Goal: Task Accomplishment & Management: Use online tool/utility

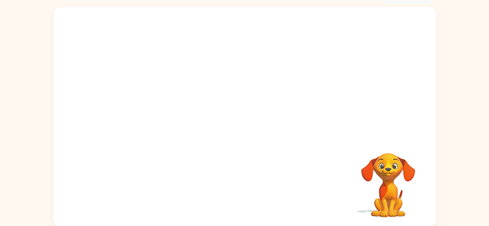
scroll to position [46, 0]
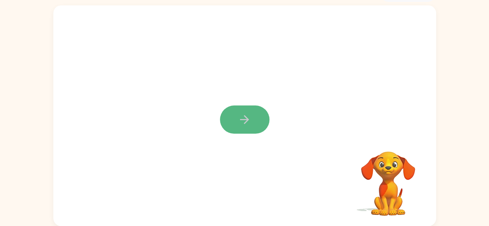
click at [249, 117] on icon "button" at bounding box center [245, 120] width 14 height 14
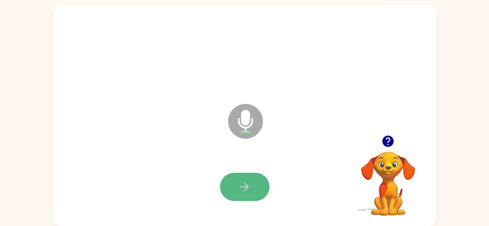
click at [245, 190] on icon "button" at bounding box center [244, 186] width 9 height 9
click at [244, 186] on icon "button" at bounding box center [244, 186] width 9 height 9
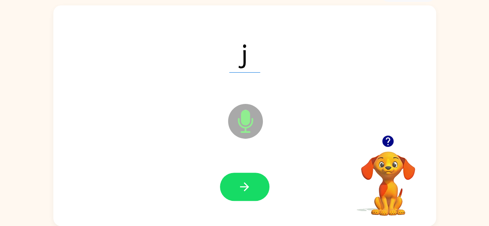
click at [244, 186] on icon "button" at bounding box center [244, 186] width 9 height 9
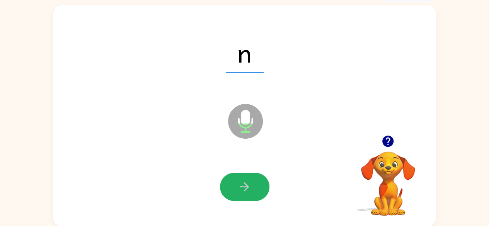
click at [244, 186] on icon "button" at bounding box center [244, 186] width 9 height 9
click at [242, 185] on icon "button" at bounding box center [245, 187] width 14 height 14
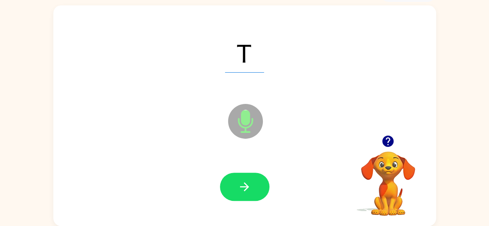
click at [242, 185] on icon "button" at bounding box center [245, 187] width 14 height 14
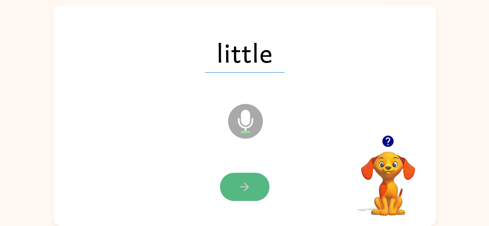
click at [240, 185] on icon "button" at bounding box center [245, 187] width 14 height 14
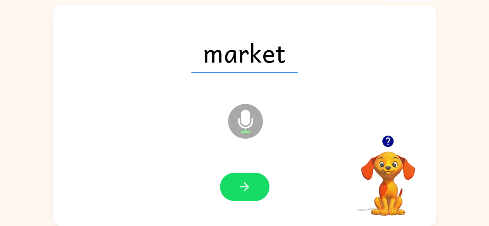
click at [240, 185] on icon "button" at bounding box center [245, 187] width 14 height 14
click at [243, 182] on icon "button" at bounding box center [245, 187] width 14 height 14
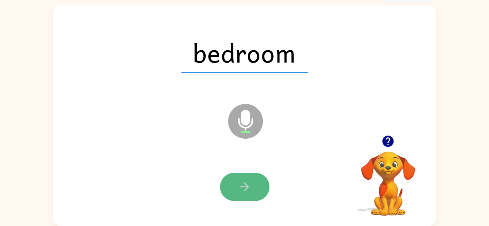
click at [243, 189] on icon "button" at bounding box center [245, 187] width 14 height 14
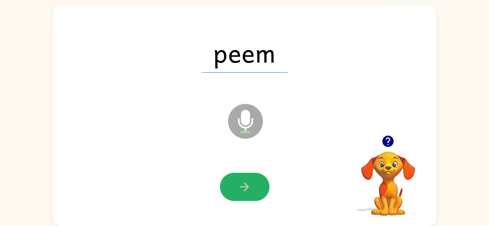
click at [240, 178] on button "button" at bounding box center [244, 187] width 49 height 28
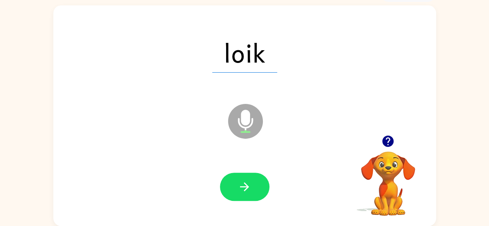
click at [242, 178] on button "button" at bounding box center [244, 187] width 49 height 28
click at [243, 177] on button "button" at bounding box center [244, 187] width 49 height 28
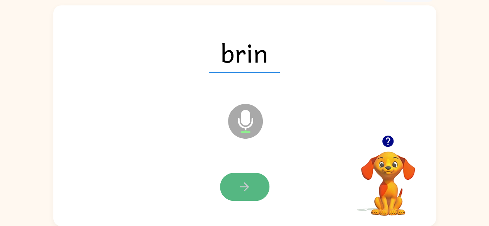
click at [248, 181] on icon "button" at bounding box center [245, 187] width 14 height 14
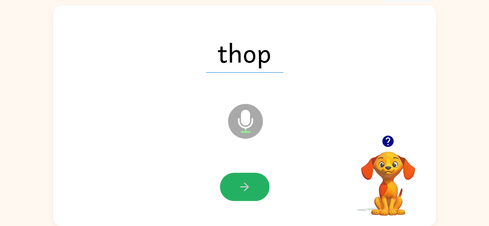
click at [248, 181] on icon "button" at bounding box center [245, 187] width 14 height 14
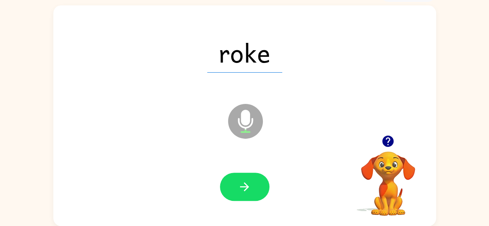
click at [248, 181] on icon "button" at bounding box center [245, 187] width 14 height 14
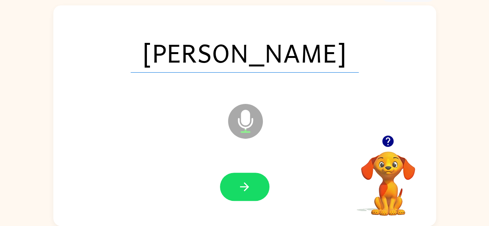
click at [248, 181] on icon "button" at bounding box center [245, 187] width 14 height 14
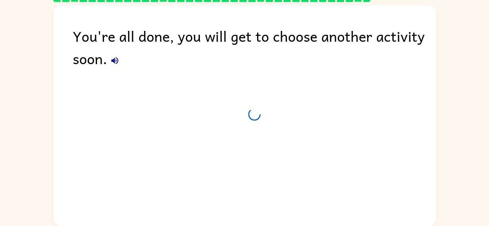
scroll to position [32, 0]
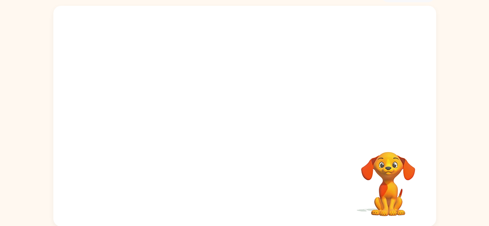
scroll to position [46, 0]
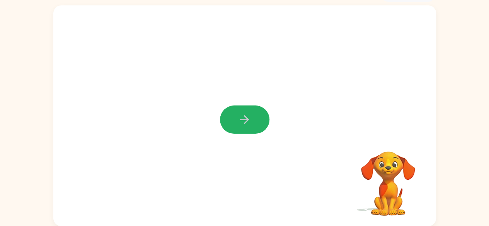
click at [249, 116] on icon "button" at bounding box center [245, 120] width 14 height 14
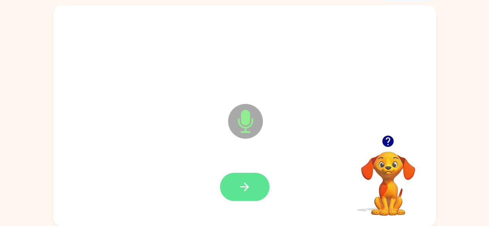
click at [250, 183] on icon "button" at bounding box center [245, 187] width 14 height 14
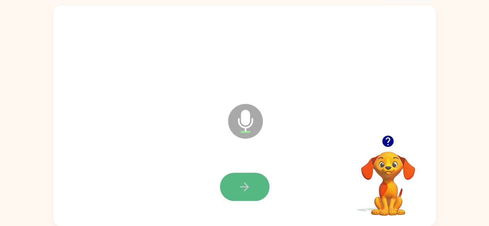
click at [257, 188] on button "button" at bounding box center [244, 187] width 49 height 28
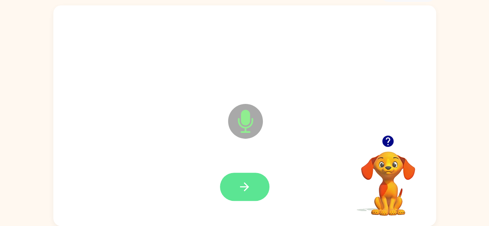
click at [250, 183] on icon "button" at bounding box center [245, 187] width 14 height 14
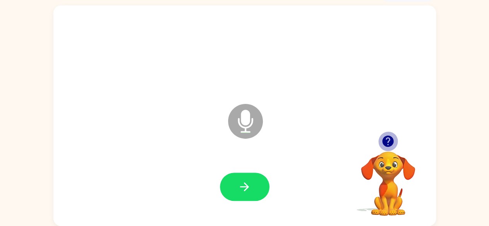
click at [390, 140] on icon "button" at bounding box center [388, 141] width 14 height 14
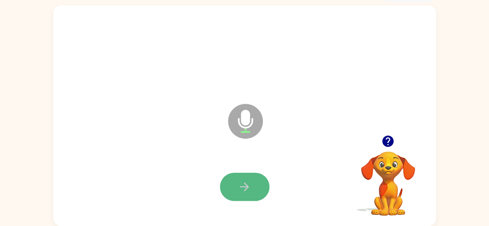
click at [232, 185] on button "button" at bounding box center [244, 187] width 49 height 28
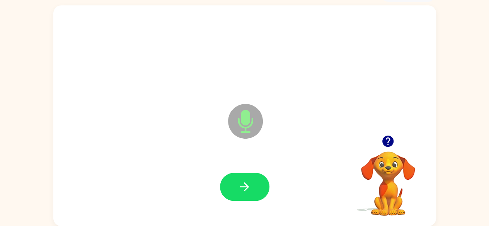
click at [233, 183] on button "button" at bounding box center [244, 187] width 49 height 28
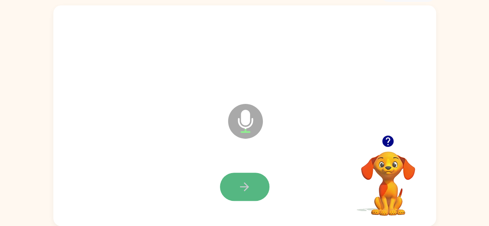
click at [234, 182] on button "button" at bounding box center [244, 187] width 49 height 28
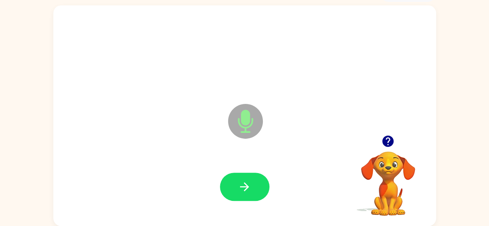
click at [234, 182] on button "button" at bounding box center [244, 187] width 49 height 28
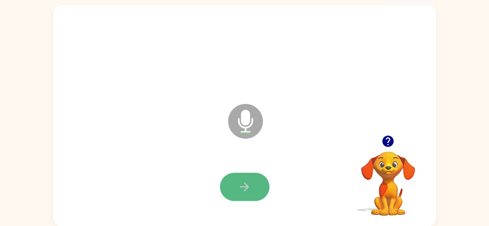
click at [238, 179] on button "button" at bounding box center [244, 187] width 49 height 28
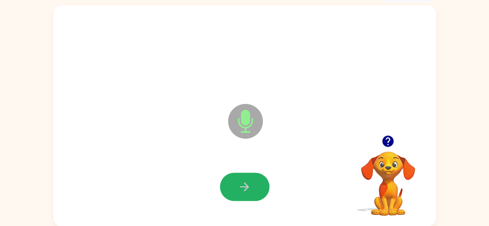
click at [238, 179] on button "button" at bounding box center [244, 187] width 49 height 28
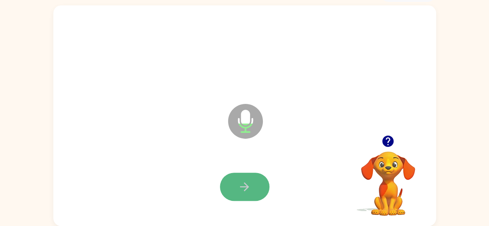
click at [239, 181] on icon "button" at bounding box center [245, 187] width 14 height 14
click at [249, 191] on icon "button" at bounding box center [245, 187] width 14 height 14
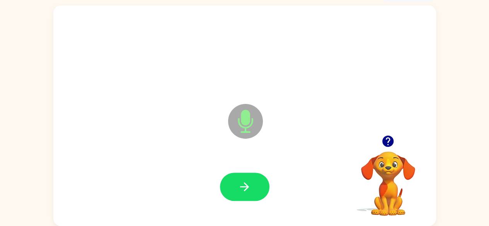
click at [249, 191] on icon "button" at bounding box center [245, 187] width 14 height 14
click at [250, 191] on icon "button" at bounding box center [245, 187] width 14 height 14
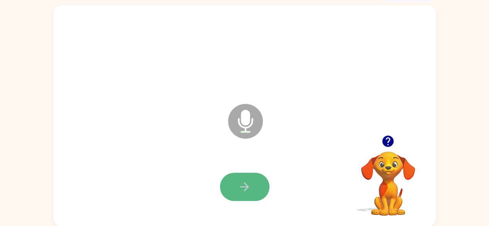
click at [240, 189] on icon "button" at bounding box center [245, 187] width 14 height 14
click at [241, 184] on icon "button" at bounding box center [245, 187] width 14 height 14
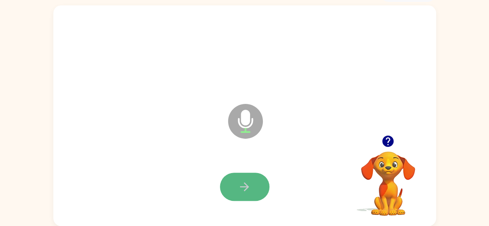
click at [247, 185] on icon "button" at bounding box center [244, 186] width 9 height 9
click at [250, 184] on icon "button" at bounding box center [245, 187] width 14 height 14
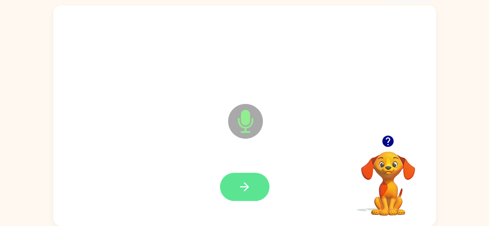
click at [248, 186] on icon "button" at bounding box center [244, 186] width 9 height 9
click at [243, 177] on button "button" at bounding box center [244, 187] width 49 height 28
click at [243, 189] on icon "button" at bounding box center [245, 187] width 14 height 14
click at [247, 182] on icon "button" at bounding box center [245, 187] width 14 height 14
click at [250, 178] on button "button" at bounding box center [244, 187] width 49 height 28
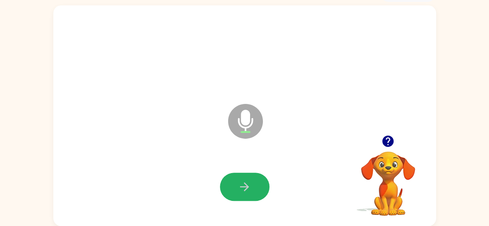
click at [250, 178] on button "button" at bounding box center [244, 187] width 49 height 28
drag, startPoint x: 249, startPoint y: 179, endPoint x: 253, endPoint y: 180, distance: 3.9
click at [253, 180] on button "button" at bounding box center [244, 187] width 49 height 28
click at [245, 193] on icon "button" at bounding box center [245, 187] width 14 height 14
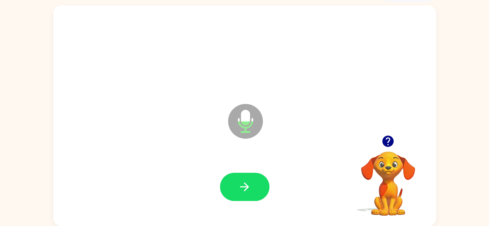
click at [245, 193] on icon "button" at bounding box center [245, 187] width 14 height 14
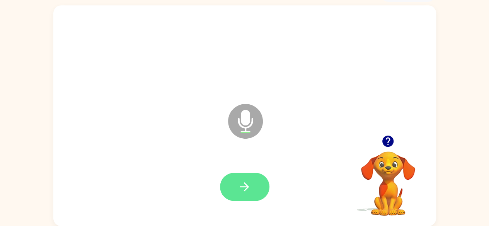
click at [255, 187] on button "button" at bounding box center [244, 187] width 49 height 28
click at [244, 185] on icon "button" at bounding box center [245, 187] width 14 height 14
click at [252, 177] on button "button" at bounding box center [244, 187] width 49 height 28
click at [249, 182] on icon "button" at bounding box center [245, 187] width 14 height 14
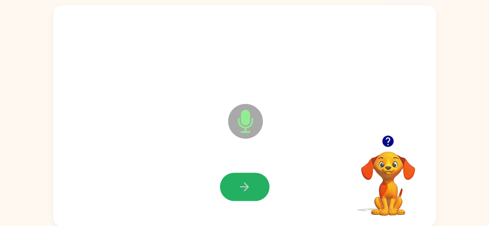
click at [249, 182] on icon "button" at bounding box center [245, 187] width 14 height 14
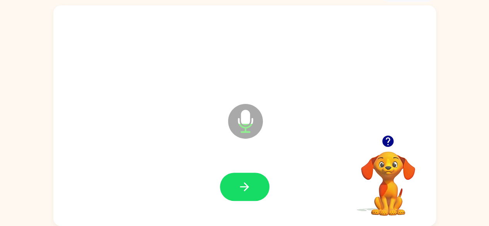
click at [249, 182] on icon "button" at bounding box center [245, 187] width 14 height 14
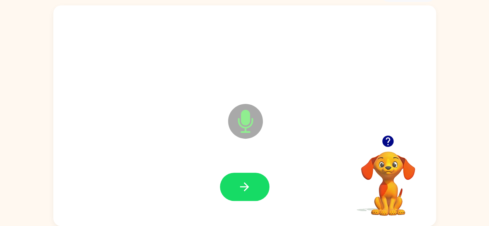
click at [249, 182] on icon "button" at bounding box center [245, 187] width 14 height 14
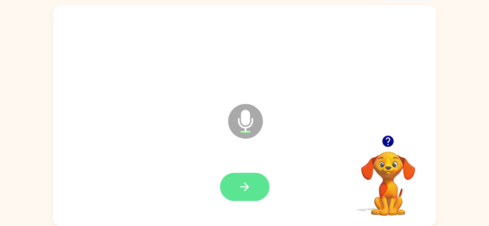
click at [252, 181] on button "button" at bounding box center [244, 187] width 49 height 28
click at [240, 185] on icon "button" at bounding box center [245, 187] width 14 height 14
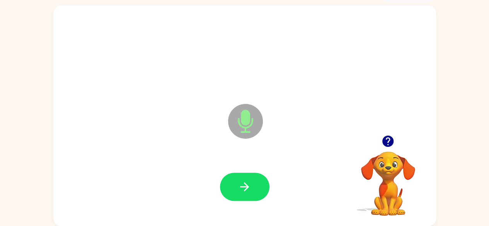
click at [240, 184] on icon "button" at bounding box center [245, 187] width 14 height 14
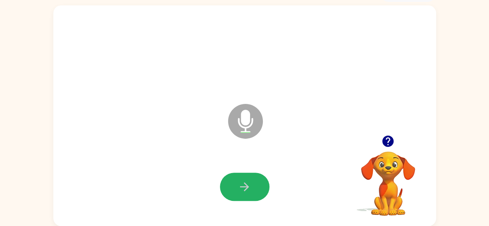
click at [240, 184] on icon "button" at bounding box center [245, 187] width 14 height 14
click at [243, 189] on icon "button" at bounding box center [245, 187] width 14 height 14
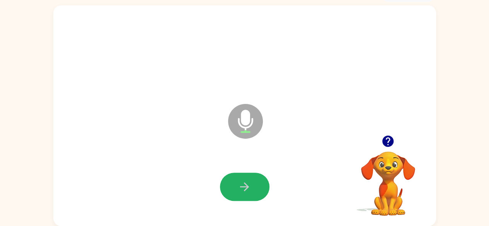
click at [243, 189] on icon "button" at bounding box center [245, 187] width 14 height 14
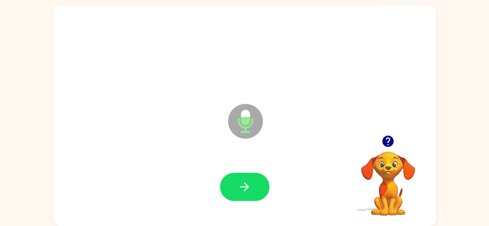
click at [243, 189] on icon "button" at bounding box center [245, 187] width 14 height 14
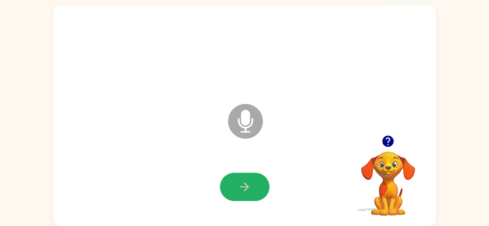
click at [243, 189] on icon "button" at bounding box center [245, 187] width 14 height 14
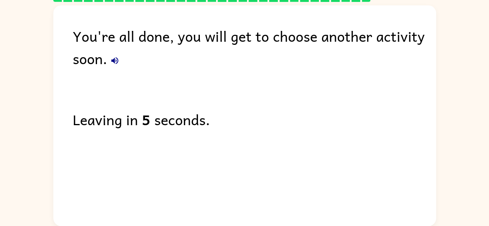
scroll to position [32, 0]
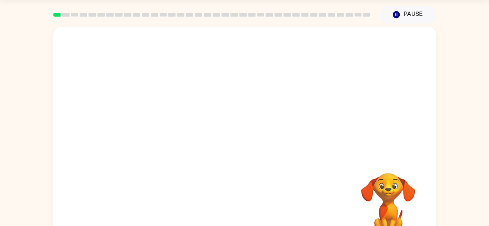
scroll to position [46, 0]
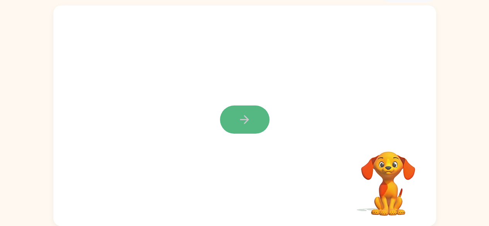
click at [255, 125] on button "button" at bounding box center [244, 119] width 49 height 28
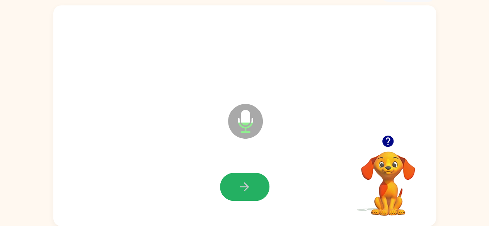
click at [242, 191] on icon "button" at bounding box center [245, 187] width 14 height 14
click at [249, 191] on icon "button" at bounding box center [245, 187] width 14 height 14
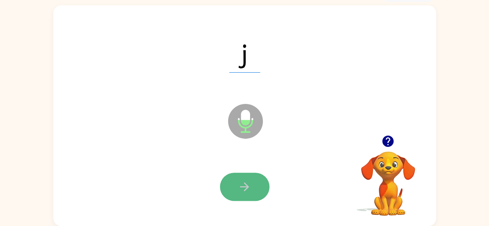
click at [246, 187] on icon "button" at bounding box center [244, 186] width 9 height 9
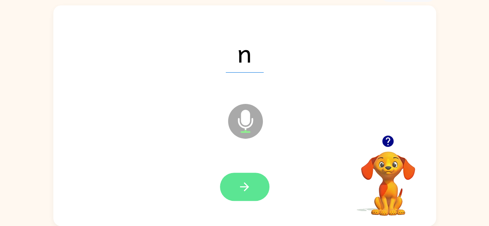
click at [254, 184] on button "button" at bounding box center [244, 187] width 49 height 28
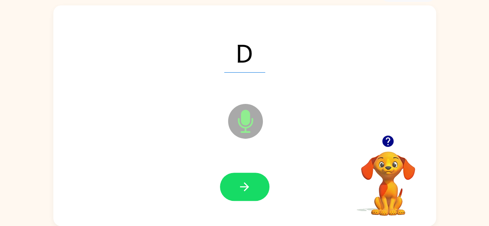
click at [248, 186] on icon "button" at bounding box center [244, 186] width 9 height 9
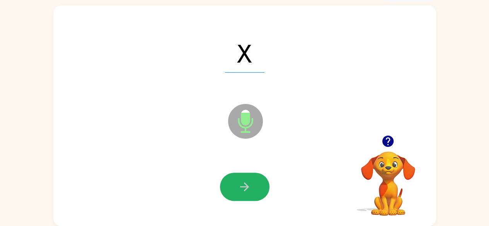
click at [248, 186] on icon "button" at bounding box center [244, 186] width 9 height 9
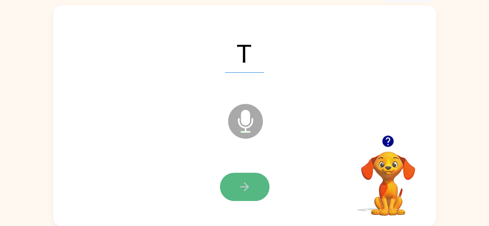
click at [249, 186] on icon "button" at bounding box center [245, 187] width 14 height 14
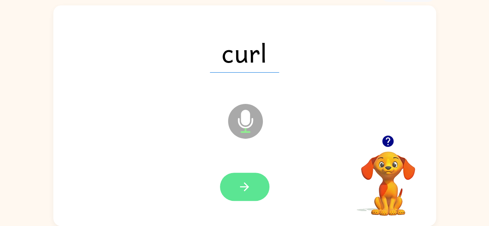
click at [250, 186] on icon "button" at bounding box center [245, 187] width 14 height 14
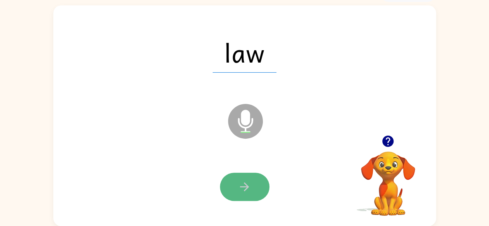
click at [254, 182] on button "button" at bounding box center [244, 187] width 49 height 28
click at [249, 183] on icon "button" at bounding box center [245, 187] width 14 height 14
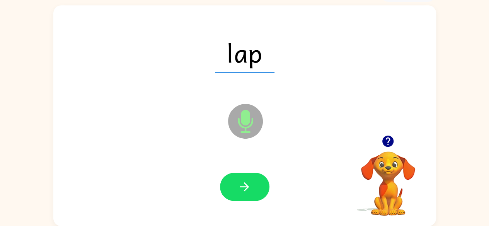
click at [247, 178] on button "button" at bounding box center [244, 187] width 49 height 28
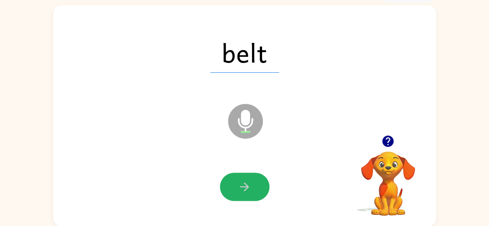
click at [250, 185] on icon "button" at bounding box center [245, 187] width 14 height 14
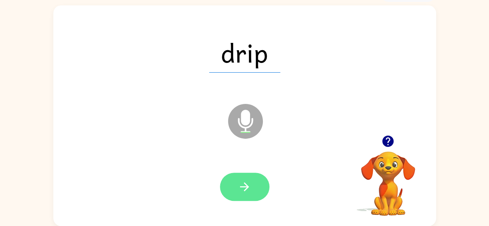
click at [232, 185] on button "button" at bounding box center [244, 187] width 49 height 28
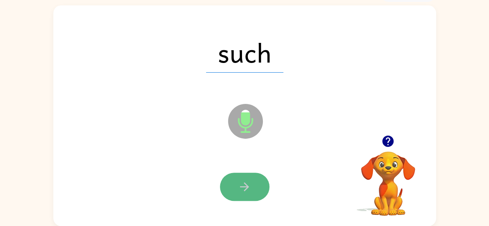
click at [243, 188] on icon "button" at bounding box center [245, 187] width 14 height 14
click at [240, 187] on icon "button" at bounding box center [245, 187] width 14 height 14
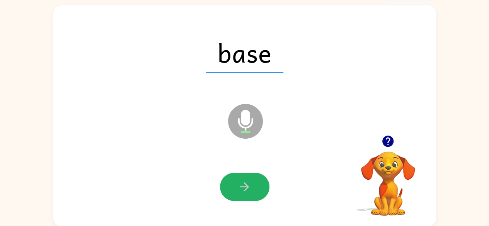
click at [241, 185] on icon "button" at bounding box center [245, 187] width 14 height 14
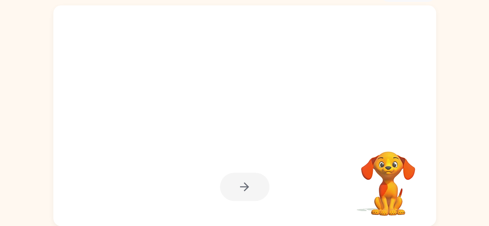
click at [255, 189] on div at bounding box center [244, 187] width 49 height 28
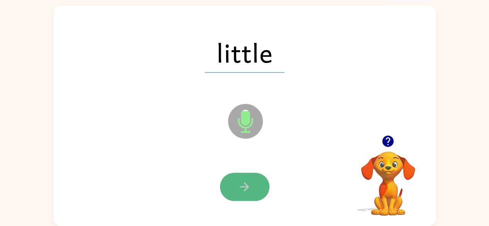
click at [243, 179] on button "button" at bounding box center [244, 187] width 49 height 28
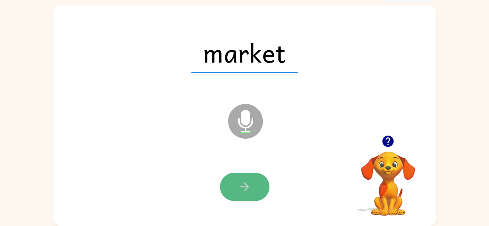
click at [237, 185] on button "button" at bounding box center [244, 187] width 49 height 28
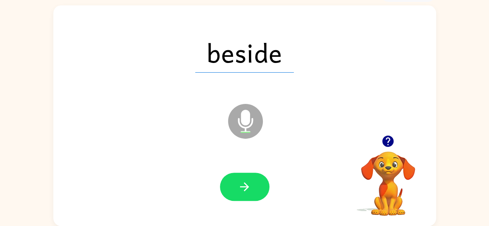
click at [239, 190] on icon "button" at bounding box center [245, 187] width 14 height 14
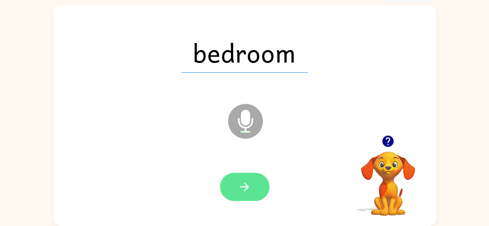
click at [242, 190] on icon "button" at bounding box center [245, 187] width 14 height 14
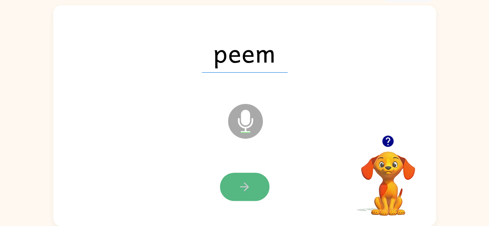
click at [247, 188] on icon "button" at bounding box center [244, 186] width 9 height 9
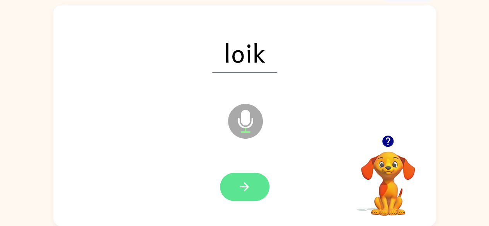
click at [247, 186] on icon "button" at bounding box center [244, 186] width 9 height 9
click at [252, 183] on button "button" at bounding box center [244, 187] width 49 height 28
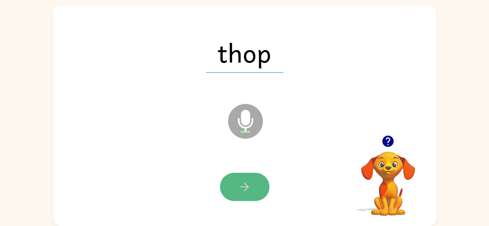
click at [247, 184] on icon "button" at bounding box center [245, 187] width 14 height 14
click at [246, 187] on icon "button" at bounding box center [245, 187] width 14 height 14
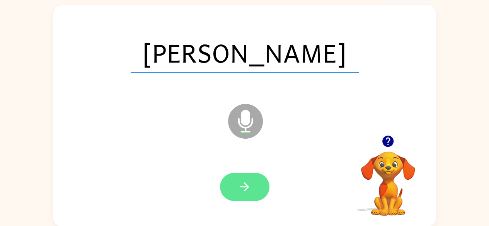
click at [245, 185] on icon "button" at bounding box center [245, 187] width 14 height 14
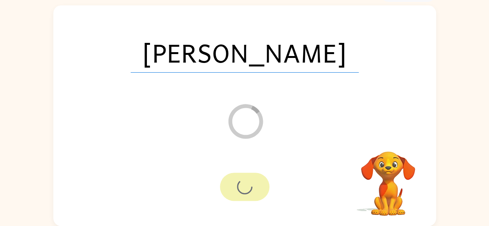
scroll to position [32, 0]
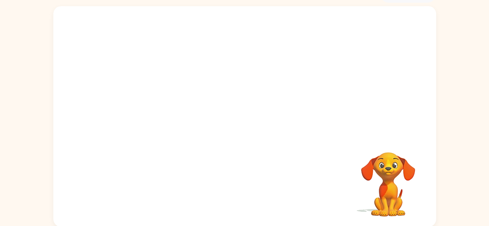
scroll to position [46, 0]
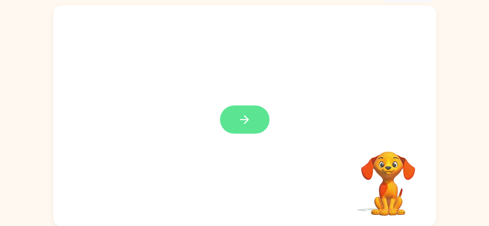
click at [233, 119] on button "button" at bounding box center [244, 119] width 49 height 28
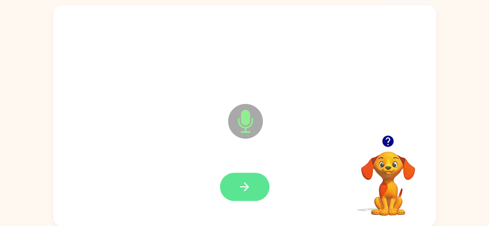
click at [248, 184] on icon "button" at bounding box center [245, 187] width 14 height 14
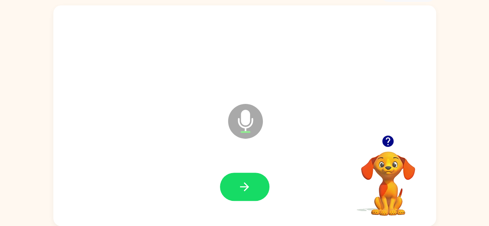
click at [240, 186] on icon "button" at bounding box center [245, 187] width 14 height 14
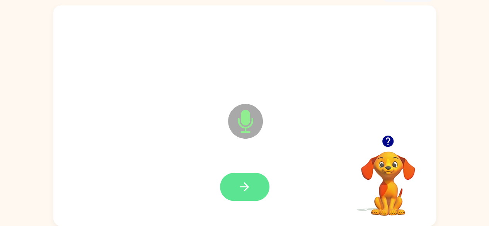
click at [255, 187] on button "button" at bounding box center [244, 187] width 49 height 28
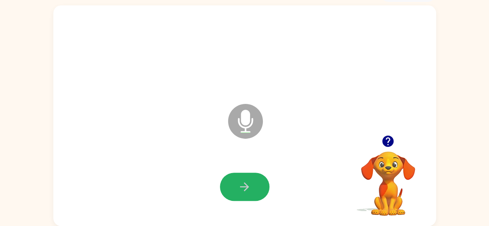
click at [255, 187] on button "button" at bounding box center [244, 187] width 49 height 28
click at [255, 185] on button "button" at bounding box center [244, 187] width 49 height 28
click at [241, 182] on icon "button" at bounding box center [245, 187] width 14 height 14
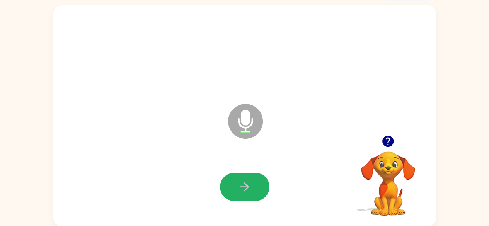
click at [242, 179] on button "button" at bounding box center [244, 187] width 49 height 28
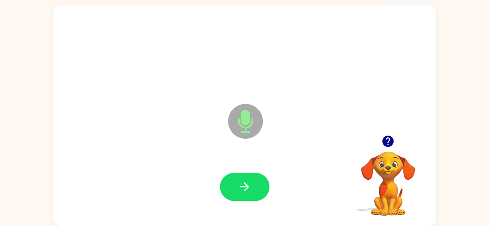
click at [242, 179] on button "button" at bounding box center [244, 187] width 49 height 28
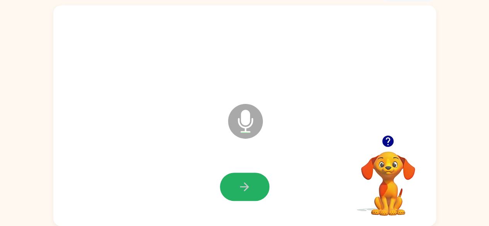
click at [242, 179] on button "button" at bounding box center [244, 187] width 49 height 28
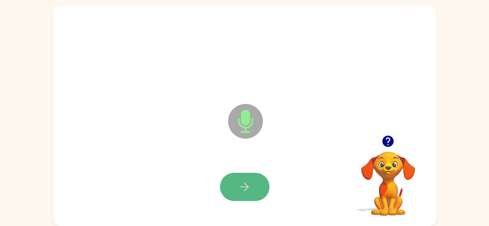
click at [242, 178] on button "button" at bounding box center [244, 187] width 49 height 28
click at [243, 184] on icon "button" at bounding box center [245, 187] width 14 height 14
click at [257, 181] on button "button" at bounding box center [244, 187] width 49 height 28
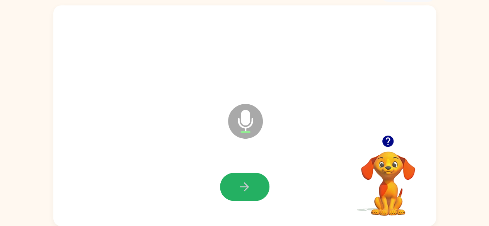
click at [253, 185] on button "button" at bounding box center [244, 187] width 49 height 28
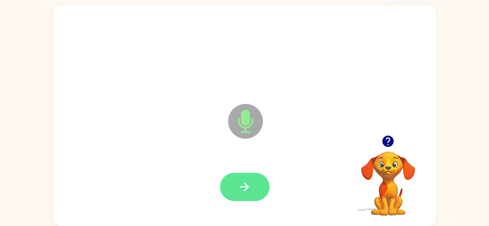
click at [253, 183] on button "button" at bounding box center [244, 187] width 49 height 28
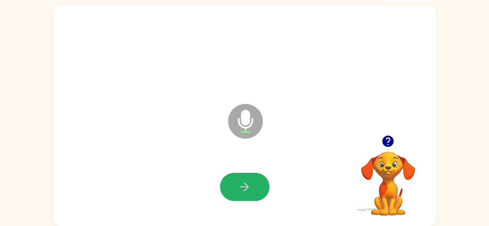
click at [253, 183] on button "button" at bounding box center [244, 187] width 49 height 28
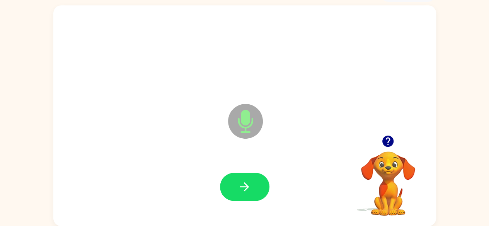
click at [385, 140] on icon "button" at bounding box center [387, 141] width 11 height 11
click at [385, 137] on icon "button" at bounding box center [387, 141] width 11 height 11
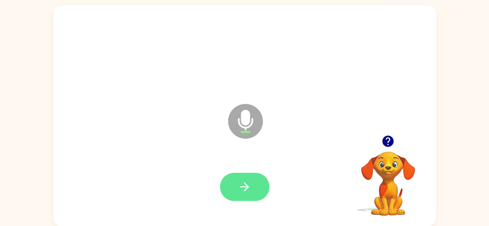
click at [245, 184] on icon "button" at bounding box center [244, 186] width 9 height 9
click at [388, 138] on icon "button" at bounding box center [388, 141] width 14 height 14
click at [246, 187] on icon "button" at bounding box center [244, 186] width 9 height 9
click at [238, 187] on icon "button" at bounding box center [245, 187] width 14 height 14
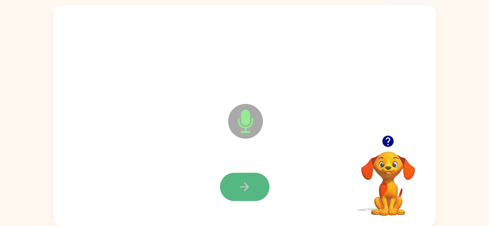
click at [237, 189] on button "button" at bounding box center [244, 187] width 49 height 28
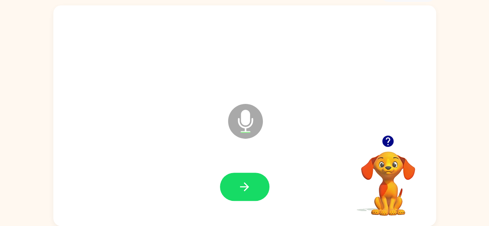
click at [235, 190] on button "button" at bounding box center [244, 187] width 49 height 28
click at [385, 140] on icon "button" at bounding box center [387, 141] width 11 height 11
click at [239, 186] on icon "button" at bounding box center [245, 187] width 14 height 14
click at [238, 185] on icon "button" at bounding box center [245, 187] width 14 height 14
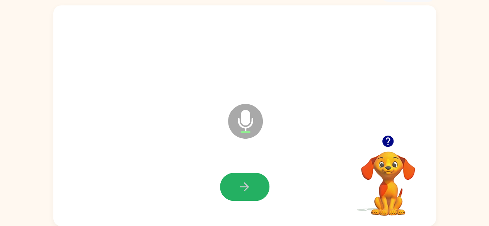
click at [238, 185] on icon "button" at bounding box center [245, 187] width 14 height 14
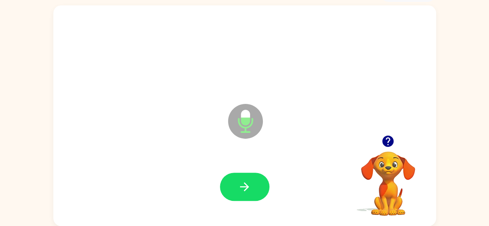
click at [238, 185] on icon "button" at bounding box center [245, 187] width 14 height 14
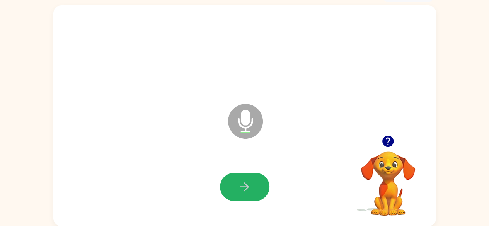
click at [238, 185] on icon "button" at bounding box center [245, 187] width 14 height 14
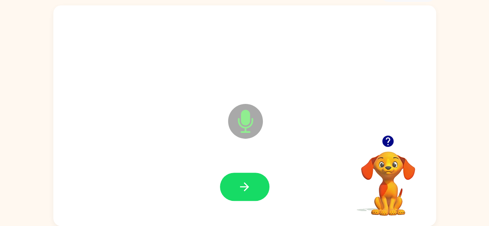
click at [238, 185] on icon "button" at bounding box center [245, 187] width 14 height 14
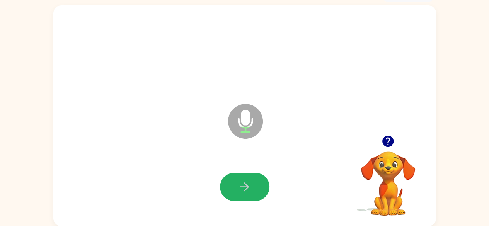
click at [238, 185] on icon "button" at bounding box center [245, 187] width 14 height 14
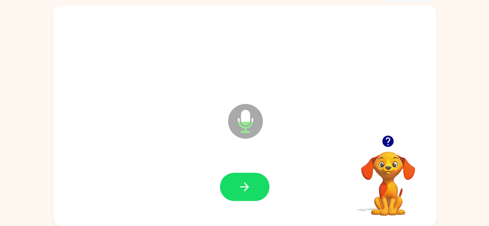
click at [386, 140] on icon "button" at bounding box center [387, 141] width 11 height 11
click at [390, 143] on icon "button" at bounding box center [387, 141] width 11 height 11
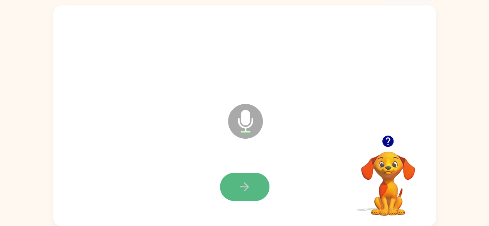
click at [242, 182] on icon "button" at bounding box center [245, 187] width 14 height 14
click at [243, 185] on icon "button" at bounding box center [245, 187] width 14 height 14
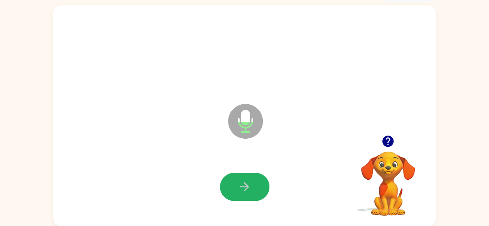
click at [243, 185] on icon "button" at bounding box center [245, 187] width 14 height 14
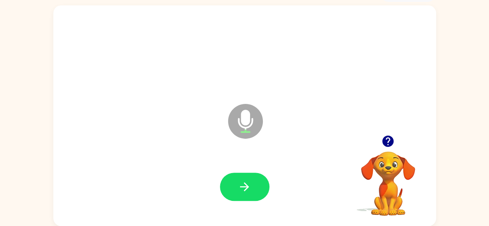
click at [237, 189] on button "button" at bounding box center [244, 187] width 49 height 28
click at [239, 184] on icon "button" at bounding box center [245, 187] width 14 height 14
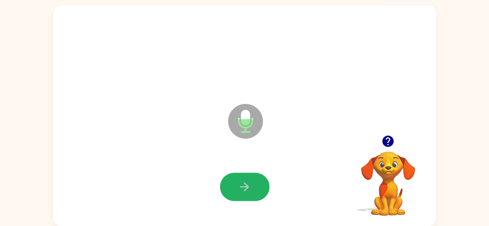
click at [239, 183] on icon "button" at bounding box center [245, 187] width 14 height 14
click at [242, 183] on icon "button" at bounding box center [245, 187] width 14 height 14
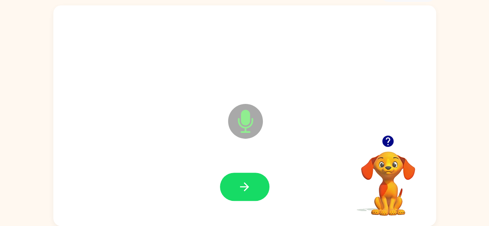
click at [248, 192] on icon "button" at bounding box center [245, 187] width 14 height 14
click at [248, 188] on icon "button" at bounding box center [245, 187] width 14 height 14
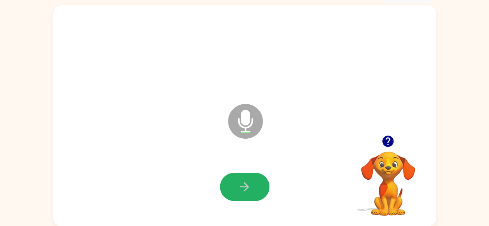
click at [248, 188] on icon "button" at bounding box center [245, 187] width 14 height 14
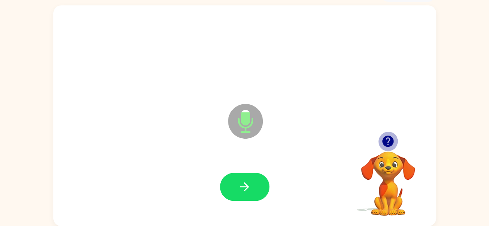
click at [391, 137] on icon "button" at bounding box center [388, 141] width 14 height 14
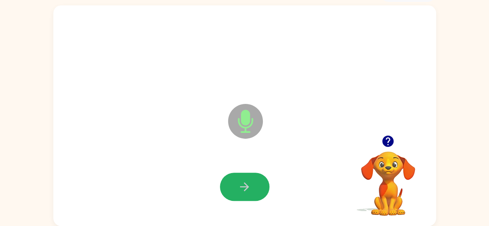
click at [238, 191] on button "button" at bounding box center [244, 187] width 49 height 28
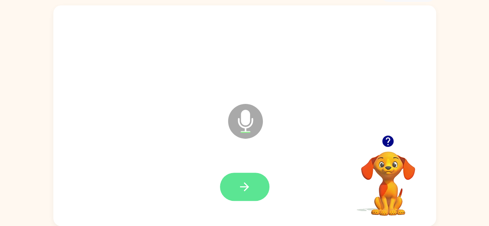
click at [250, 184] on icon "button" at bounding box center [245, 187] width 14 height 14
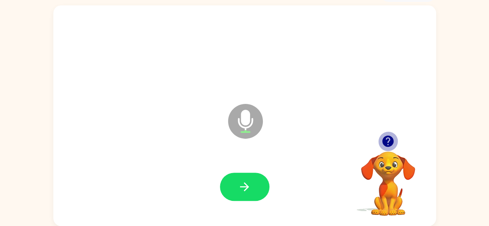
click at [386, 140] on icon "button" at bounding box center [387, 141] width 11 height 11
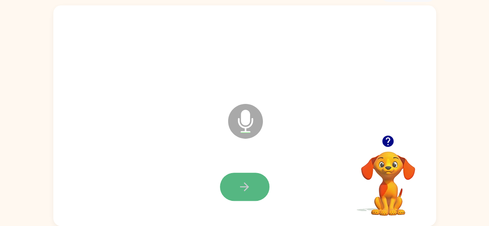
click at [253, 179] on button "button" at bounding box center [244, 187] width 49 height 28
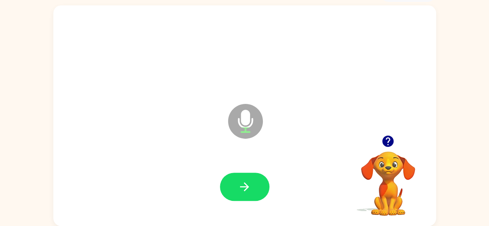
click at [247, 182] on icon "button" at bounding box center [245, 187] width 14 height 14
click at [384, 144] on icon "button" at bounding box center [387, 141] width 11 height 11
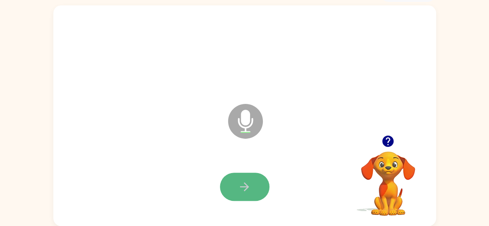
click at [243, 194] on button "button" at bounding box center [244, 187] width 49 height 28
click at [248, 191] on icon "button" at bounding box center [245, 187] width 14 height 14
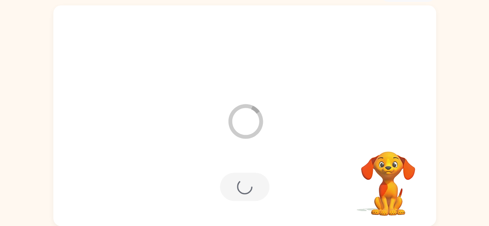
scroll to position [32, 0]
